Goal: Information Seeking & Learning: Learn about a topic

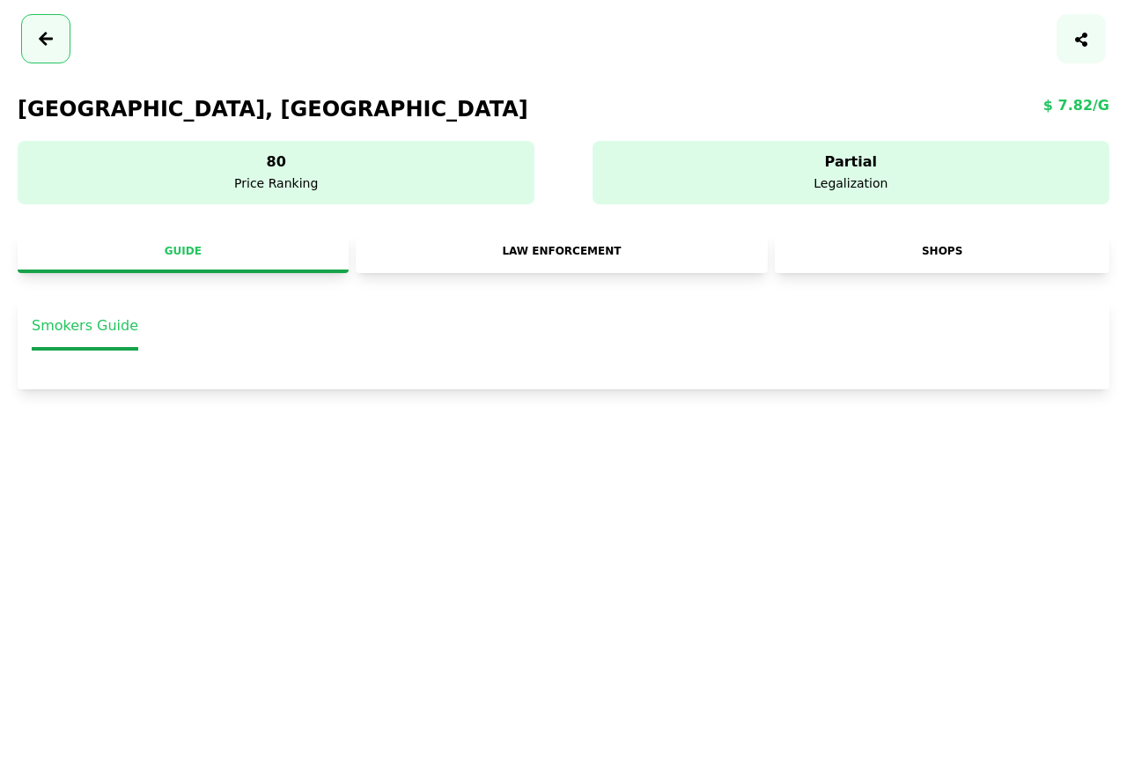
click at [577, 253] on link "Law Enforcement" at bounding box center [562, 252] width 413 height 40
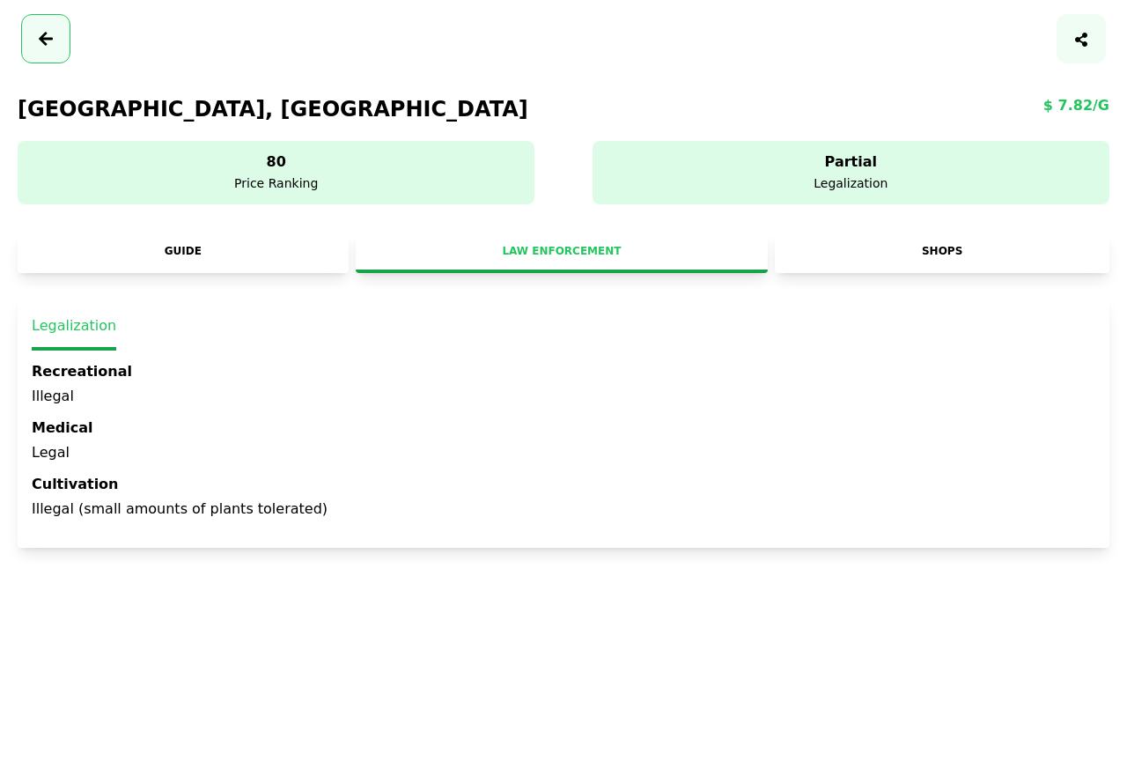
click at [191, 257] on link "Guide" at bounding box center [183, 252] width 331 height 40
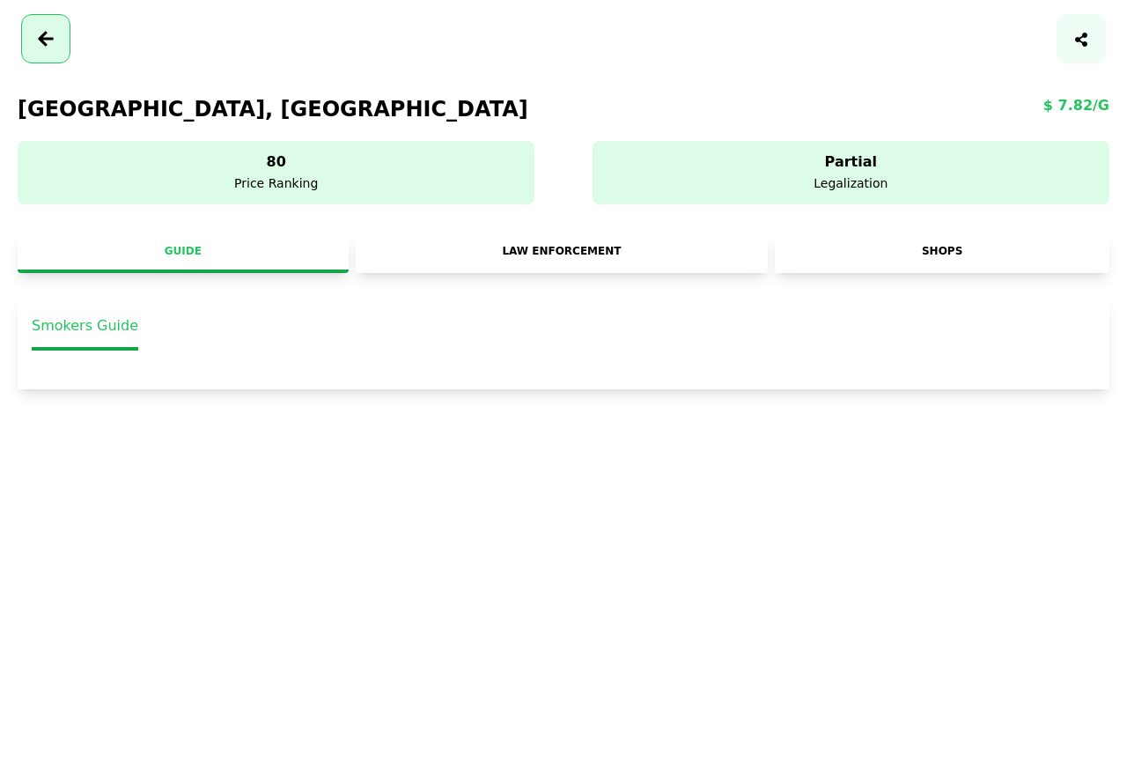
click at [44, 43] on icon "button" at bounding box center [46, 38] width 16 height 15
click at [61, 48] on button "button" at bounding box center [45, 38] width 49 height 49
click at [43, 43] on icon "button" at bounding box center [46, 38] width 16 height 15
click at [547, 247] on link "Law Enforcement" at bounding box center [562, 252] width 413 height 40
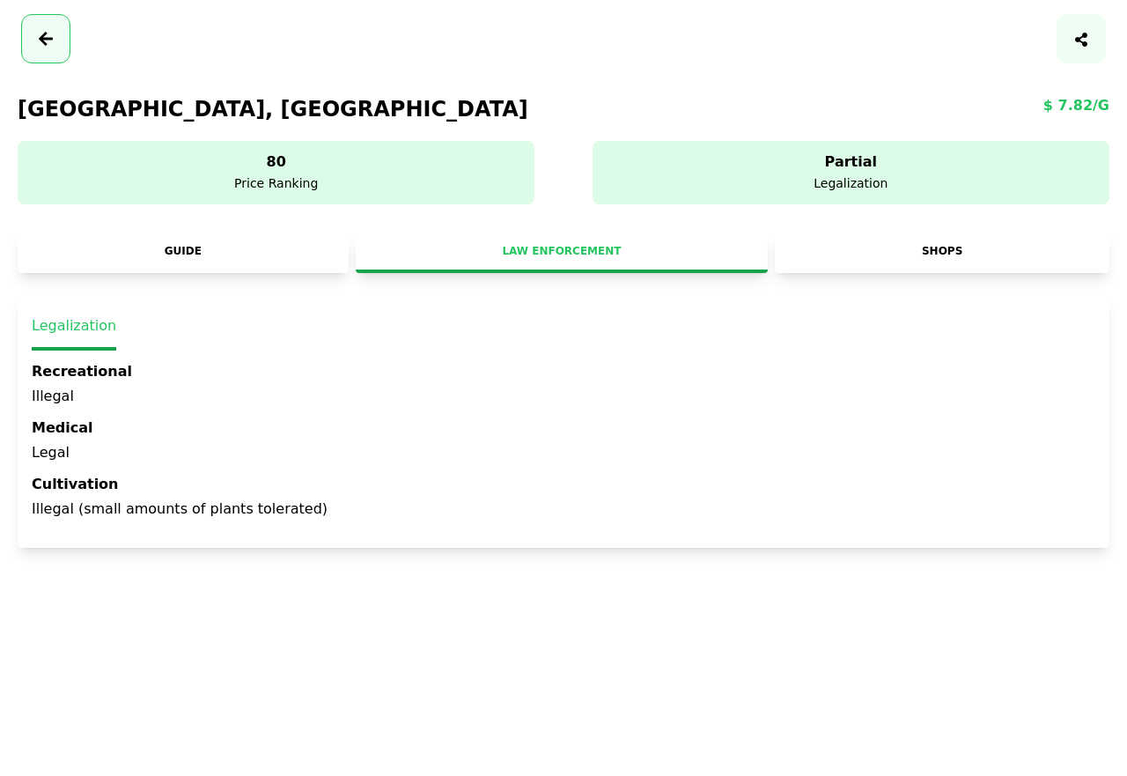
click at [930, 253] on link "Shops" at bounding box center [942, 252] width 335 height 40
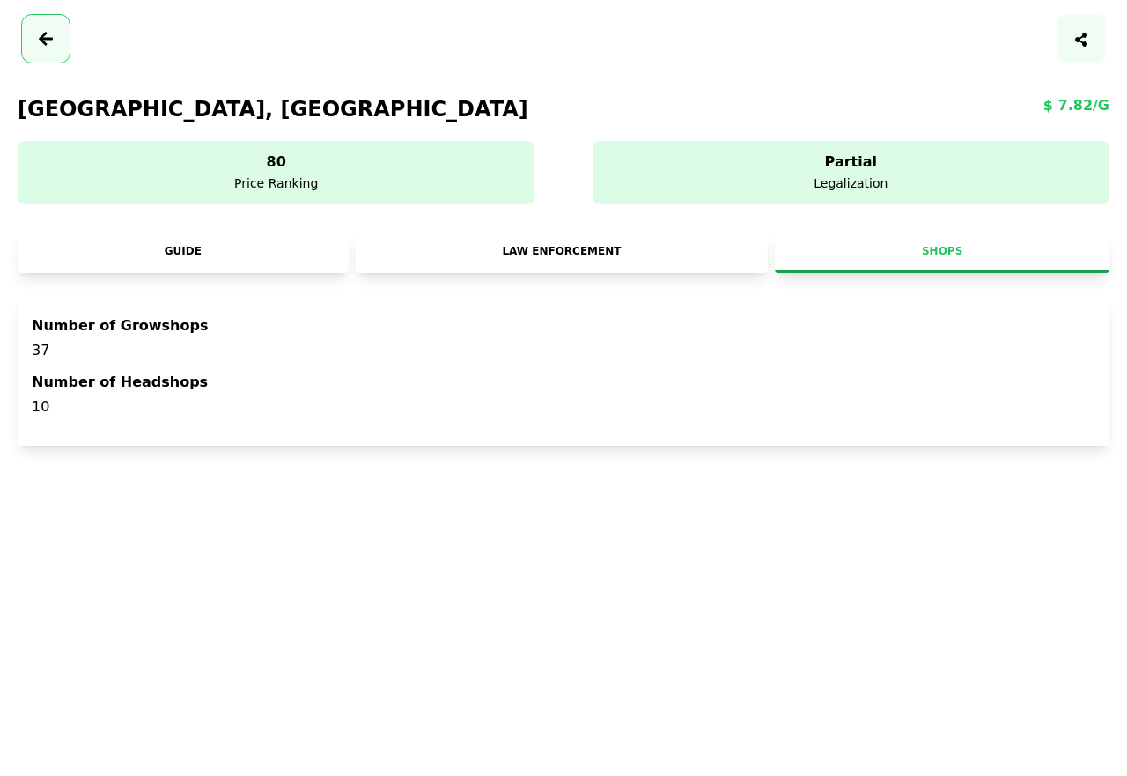
click at [780, 191] on div "Partial Legalization" at bounding box center [850, 172] width 517 height 63
click at [835, 161] on strong "Partial" at bounding box center [851, 161] width 496 height 21
click at [278, 165] on strong "80" at bounding box center [276, 161] width 496 height 21
click at [48, 49] on icon "button" at bounding box center [46, 38] width 16 height 23
click at [104, 328] on h2 "Number of Growshops" at bounding box center [563, 325] width 1063 height 21
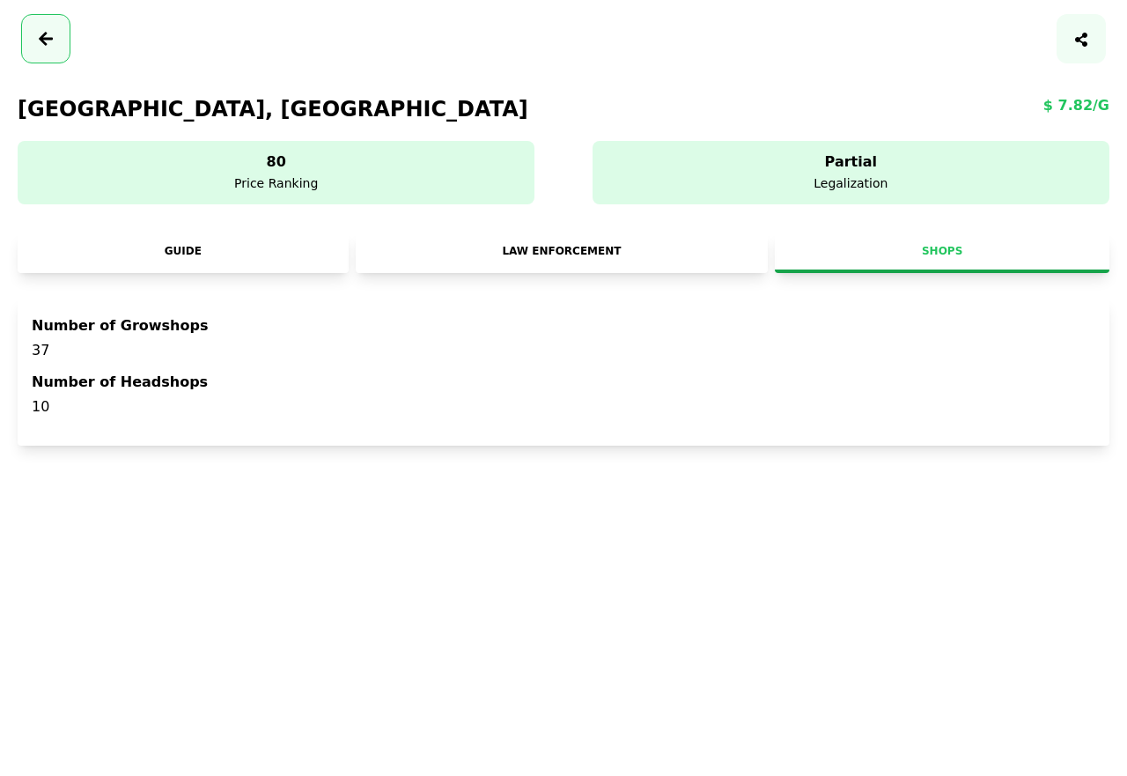
click at [185, 250] on link "Guide" at bounding box center [183, 252] width 331 height 40
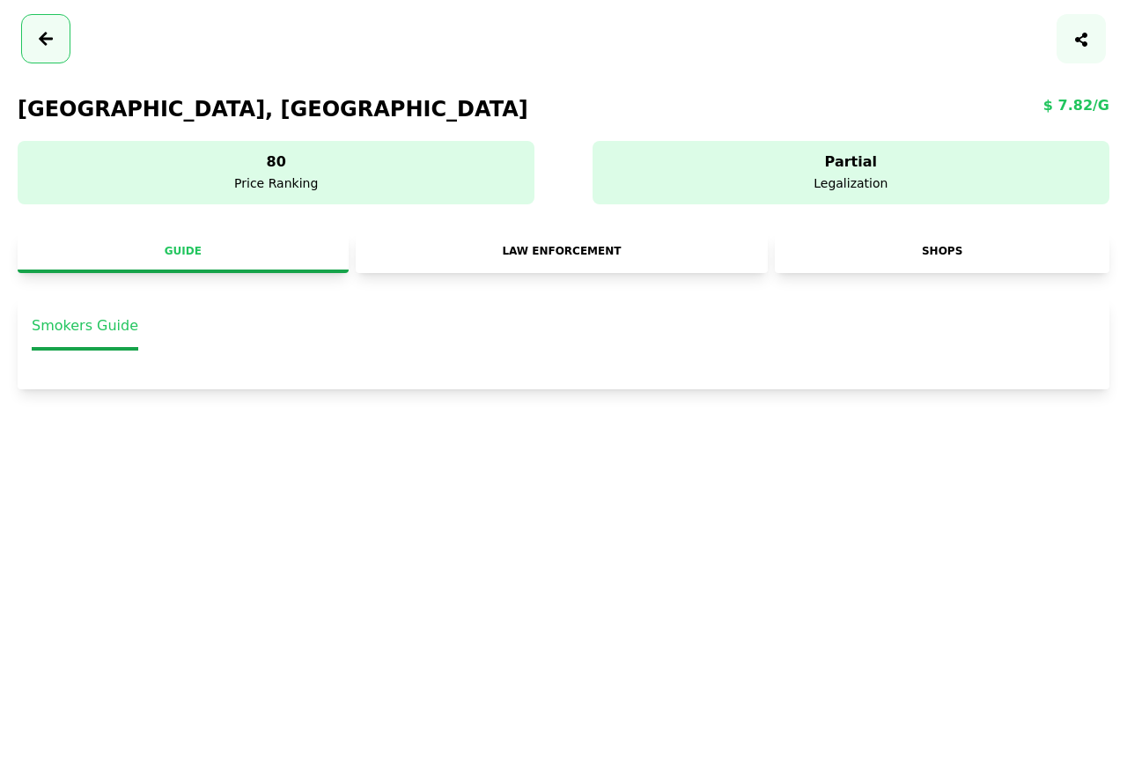
click at [120, 327] on h3 "Smokers Guide" at bounding box center [85, 332] width 107 height 35
